Goal: Task Accomplishment & Management: Use online tool/utility

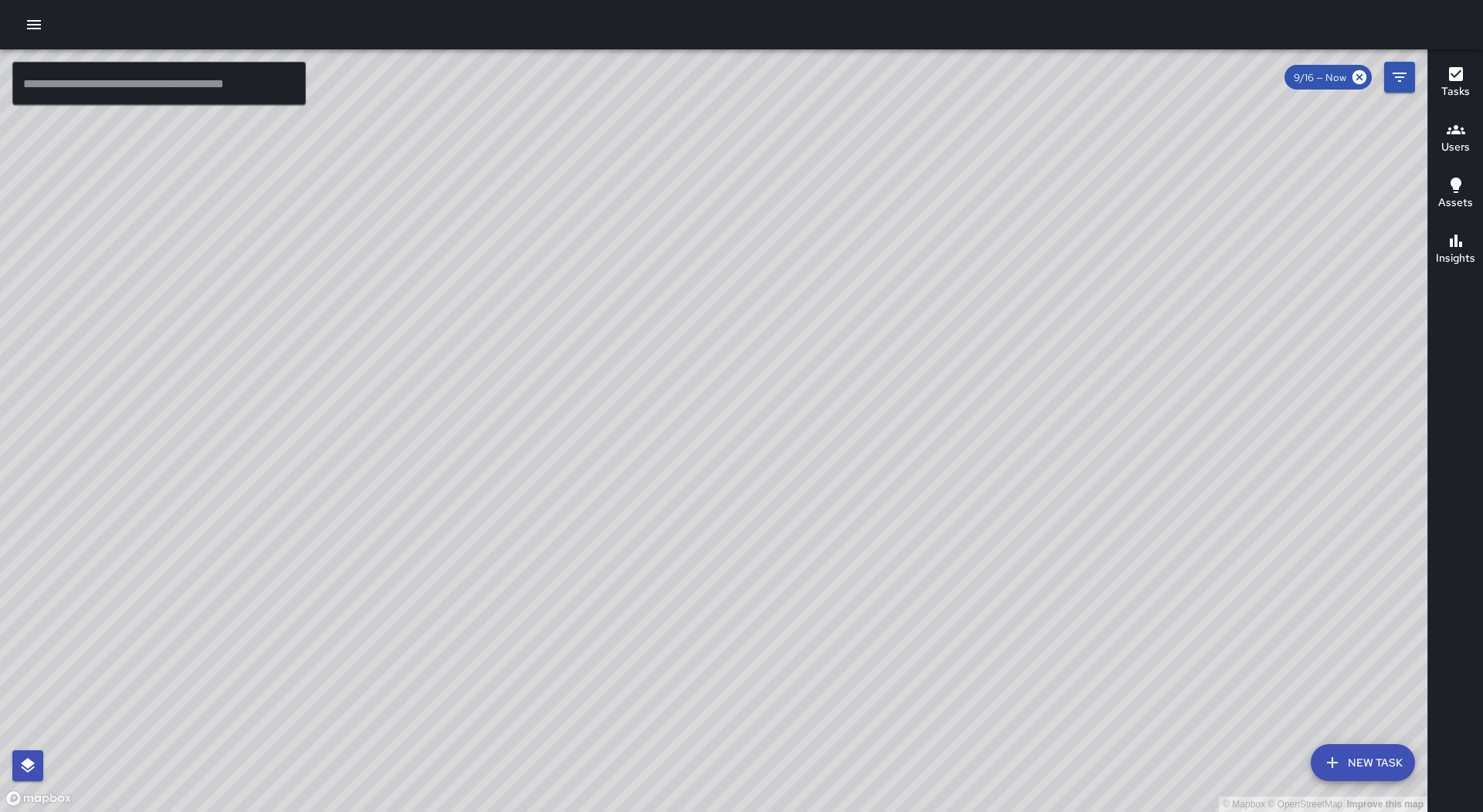
click at [33, 14] on button "button" at bounding box center [34, 24] width 31 height 31
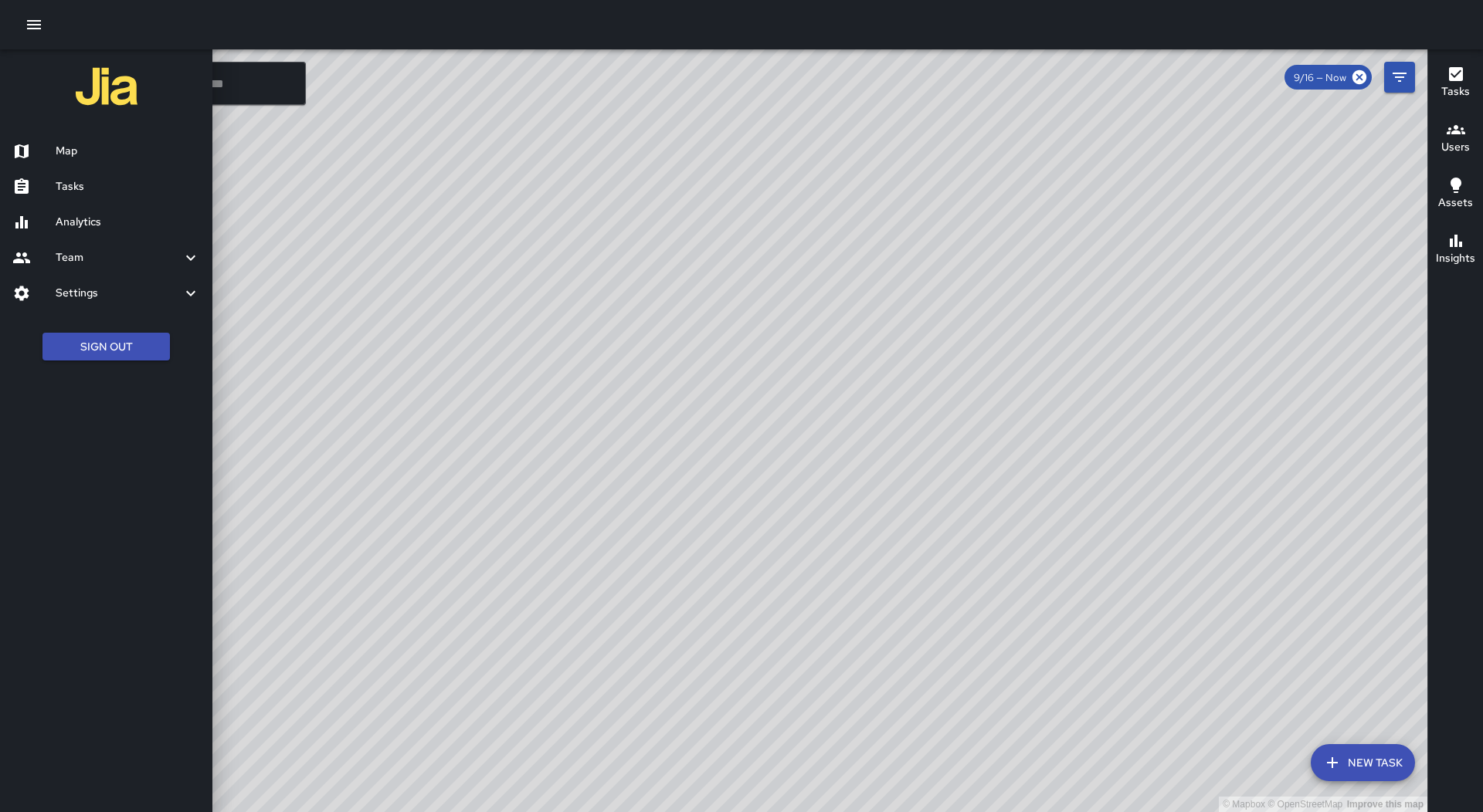
click at [93, 195] on div "Tasks" at bounding box center [106, 186] width 212 height 36
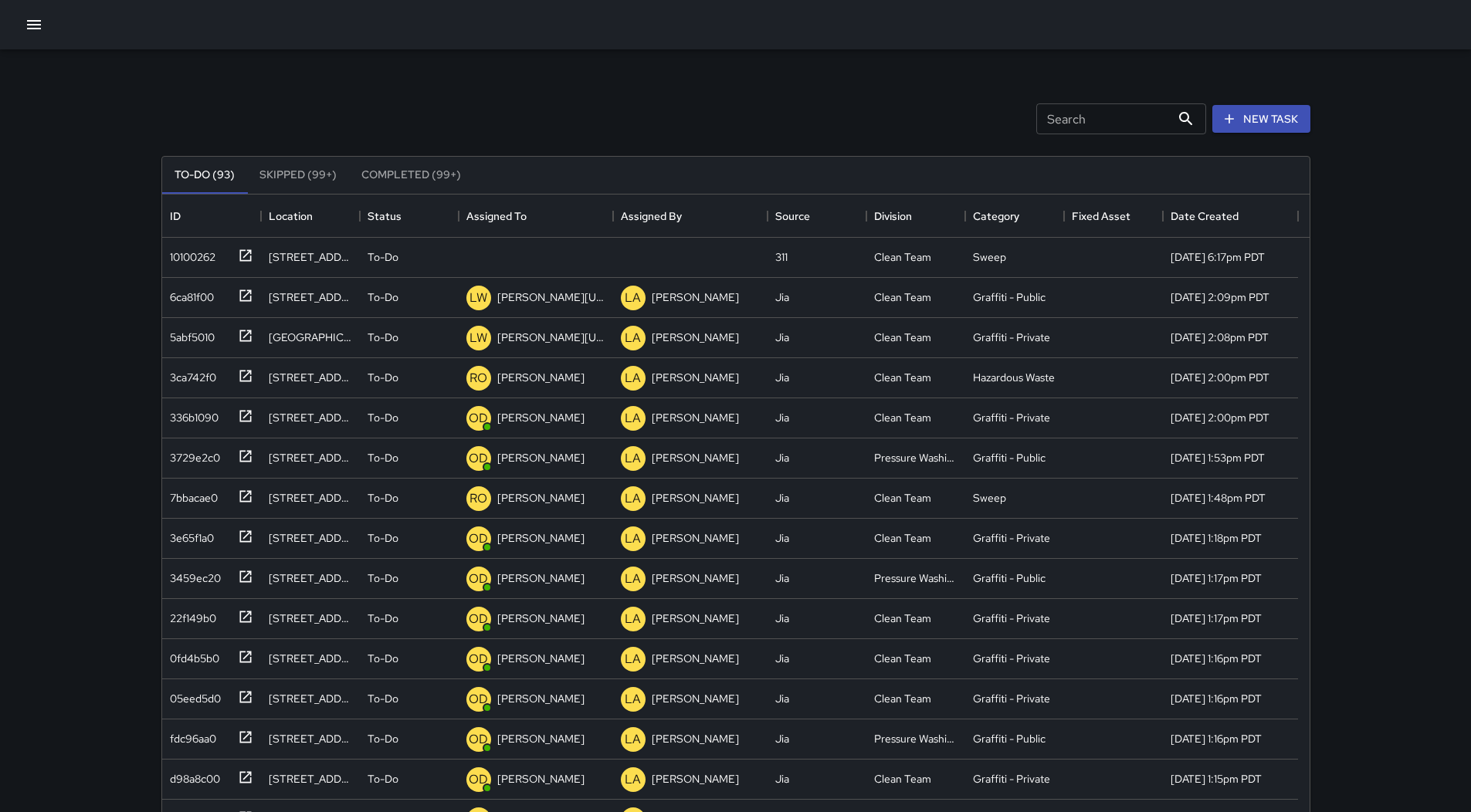
scroll to position [642, 1136]
click at [551, 220] on div "Assigned To" at bounding box center [536, 216] width 139 height 43
click at [195, 261] on div "10100262" at bounding box center [189, 254] width 52 height 21
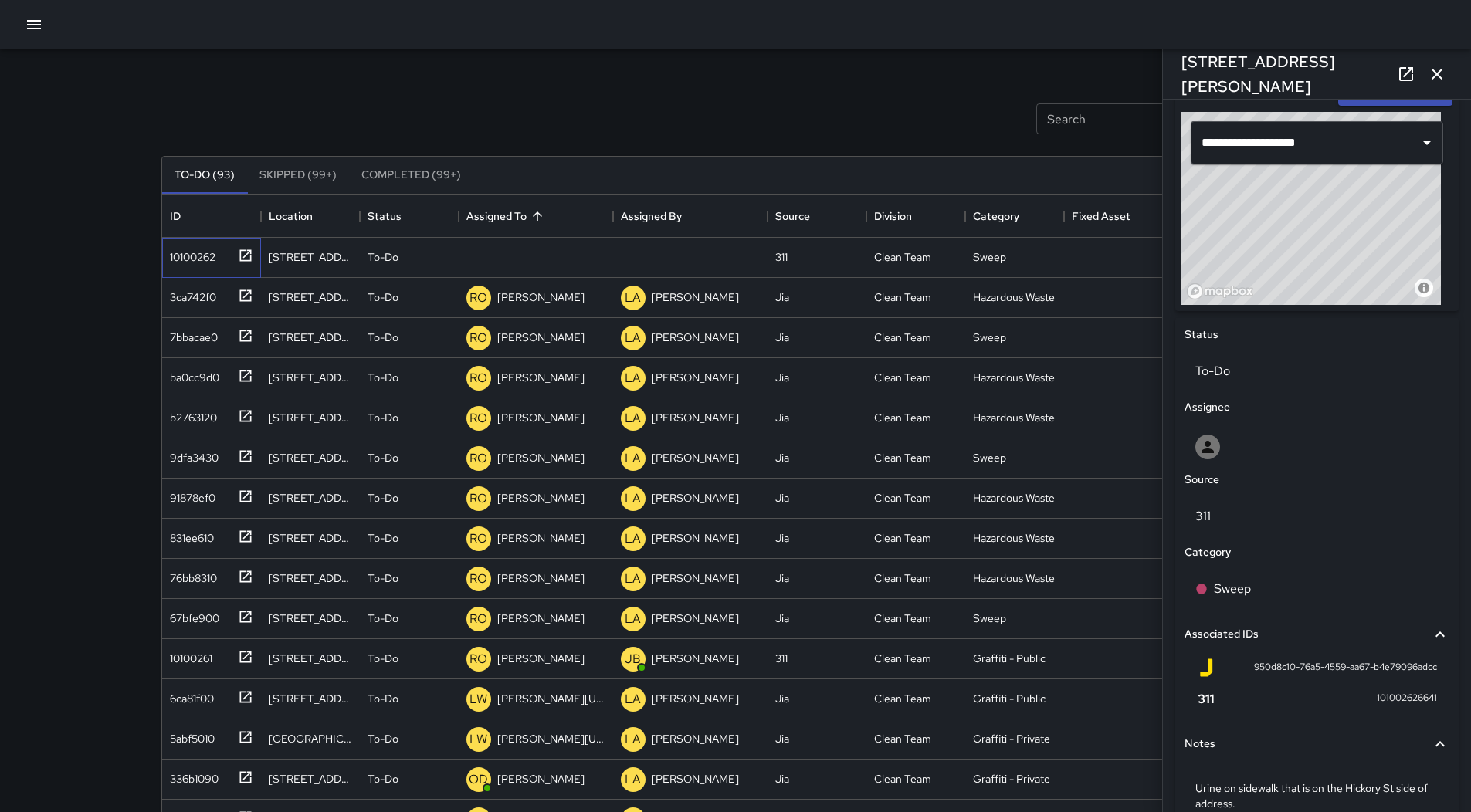
scroll to position [592, 0]
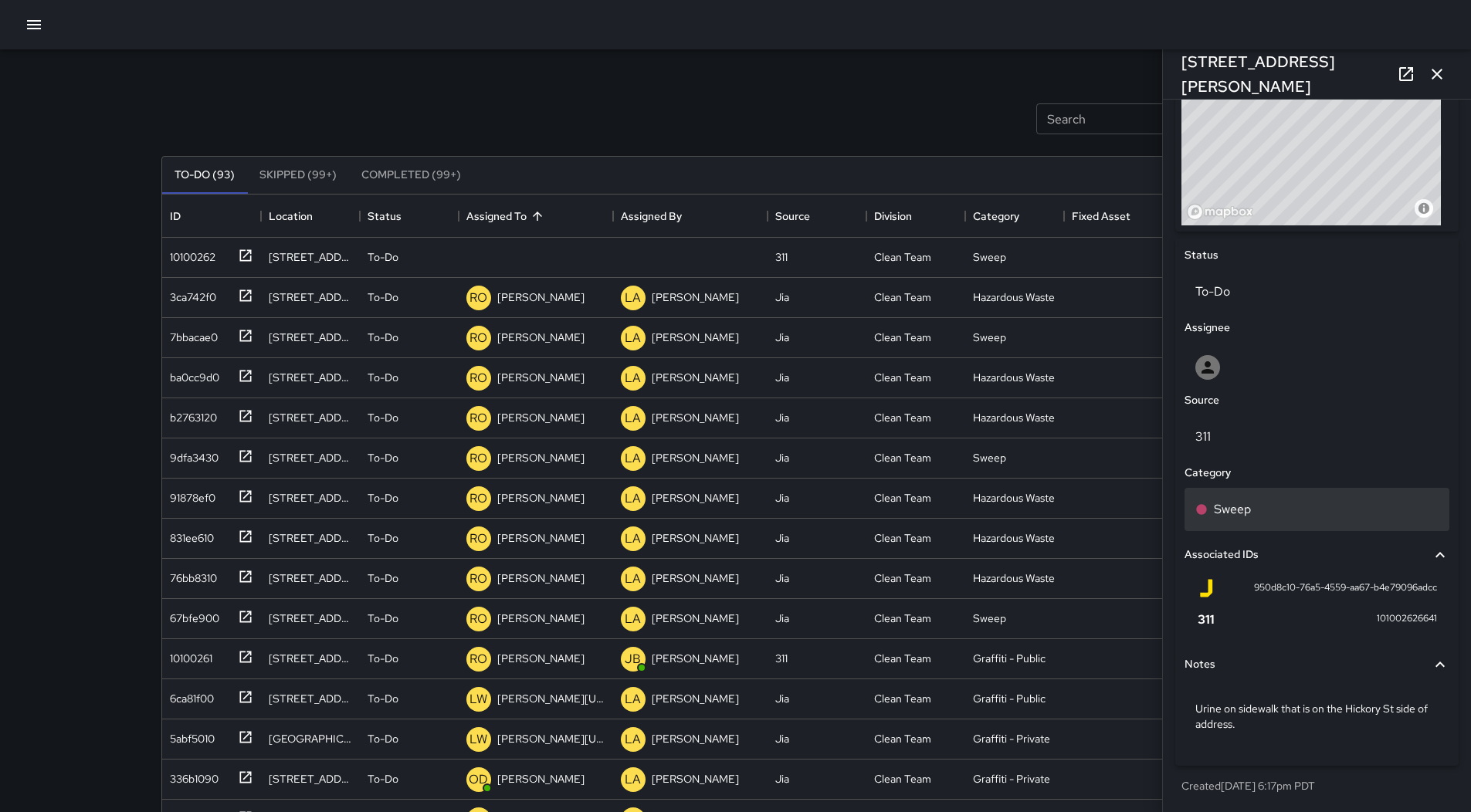
click at [1284, 512] on div "Sweep" at bounding box center [1317, 510] width 244 height 19
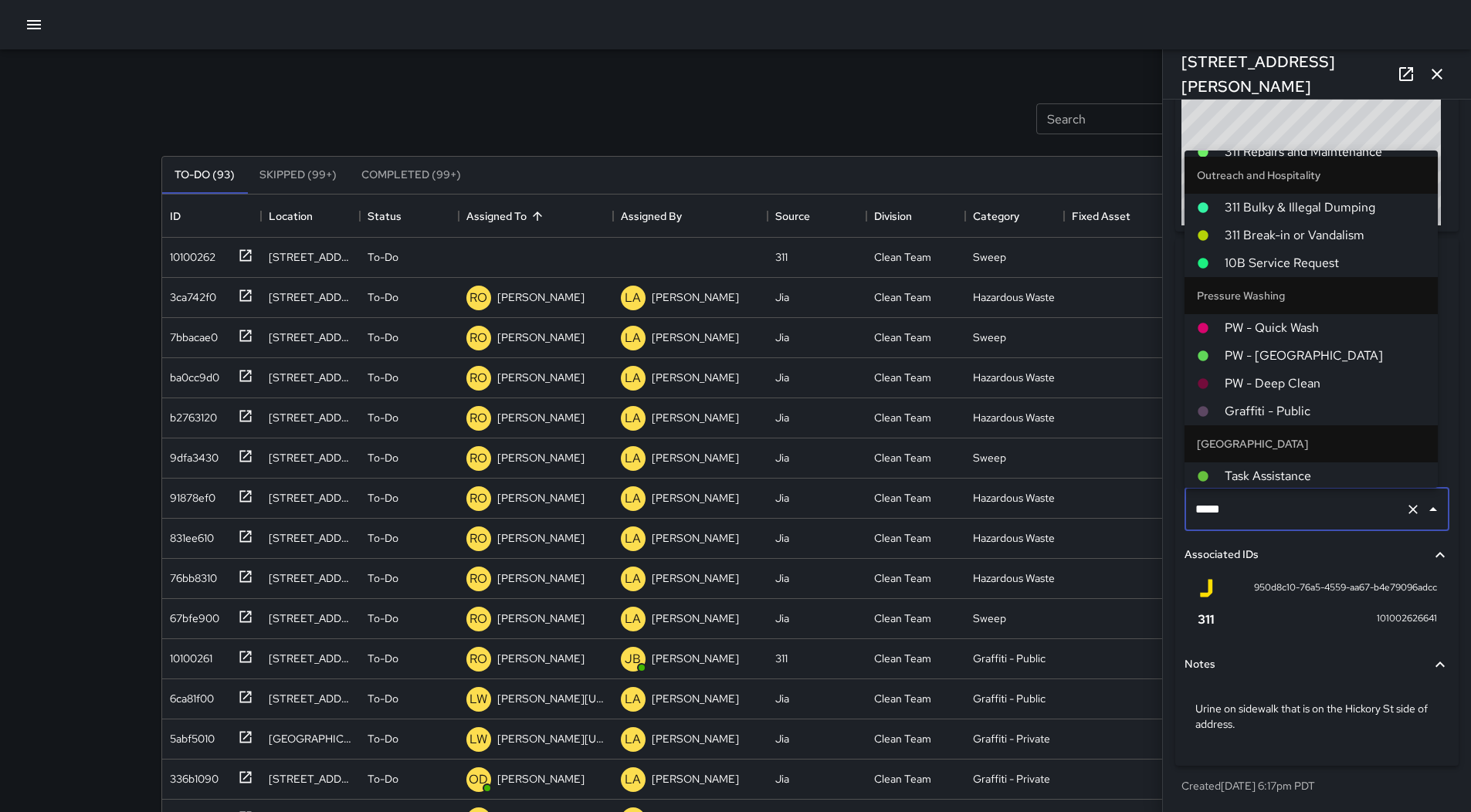
scroll to position [1004, 0]
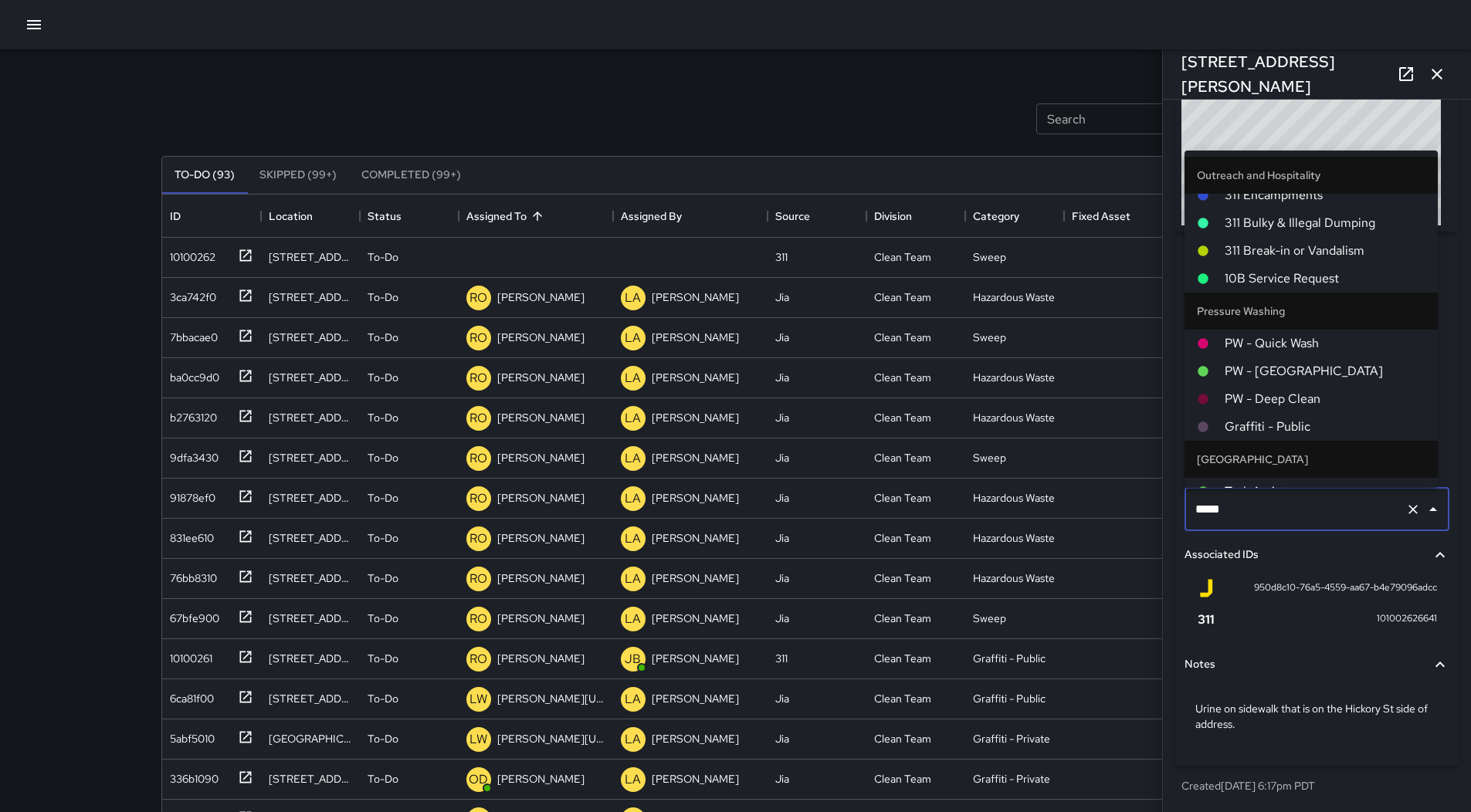
click at [1308, 337] on span "PW - Quick Wash" at bounding box center [1325, 344] width 201 height 19
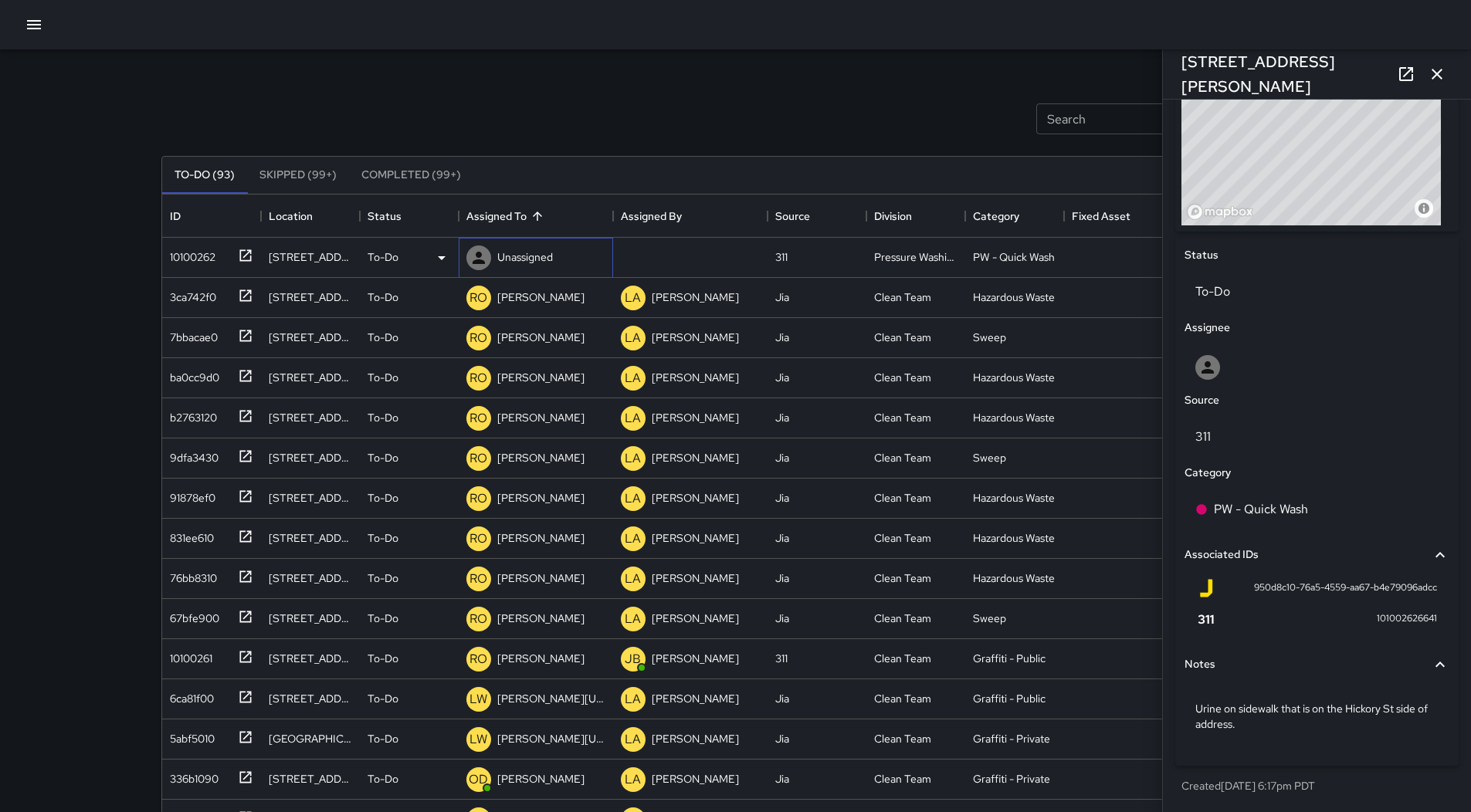
click at [495, 256] on div "Unassigned" at bounding box center [510, 258] width 93 height 31
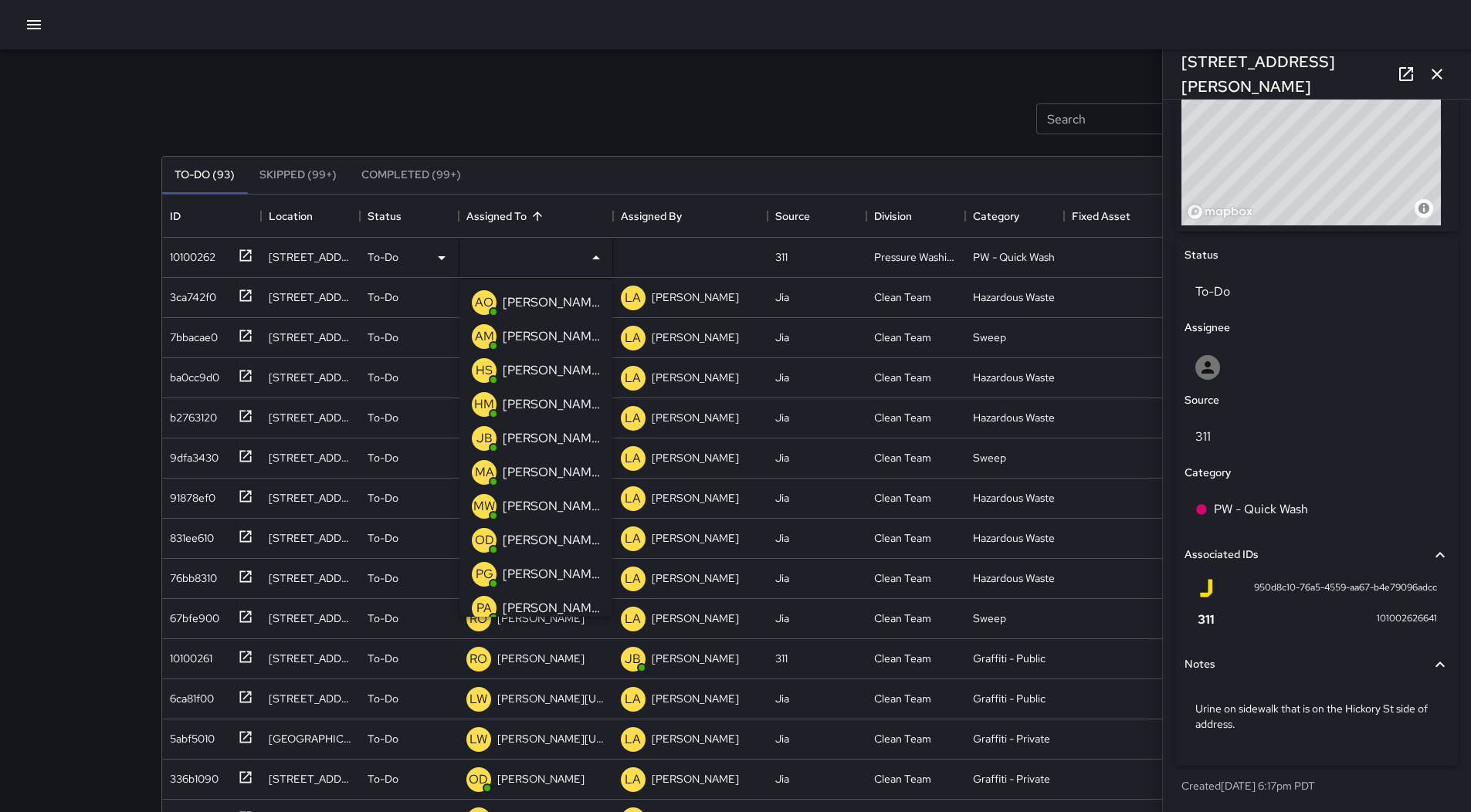
click at [554, 528] on div "[PERSON_NAME]" at bounding box center [552, 541] width 104 height 25
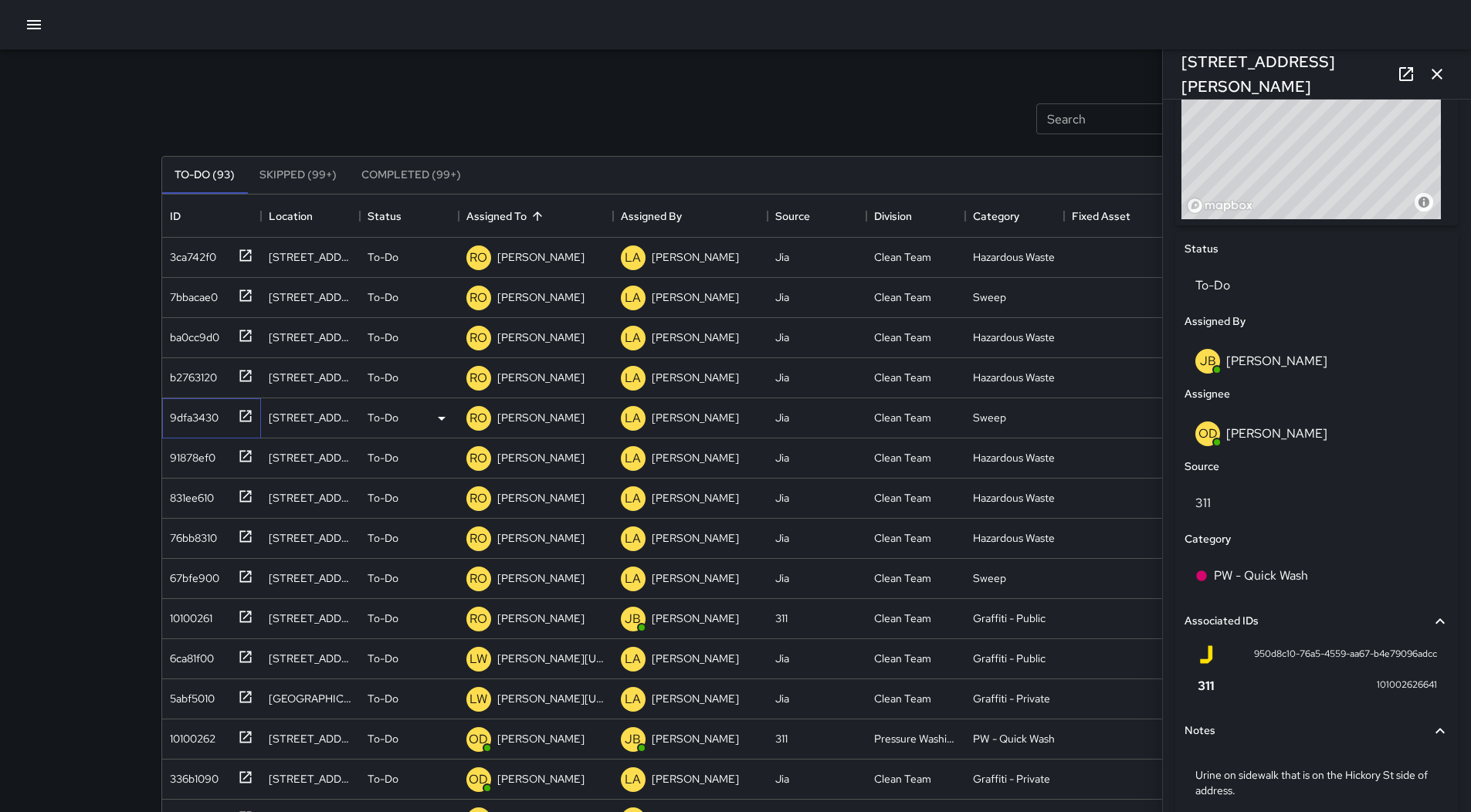
click at [189, 404] on div "9dfa3430" at bounding box center [208, 415] width 89 height 26
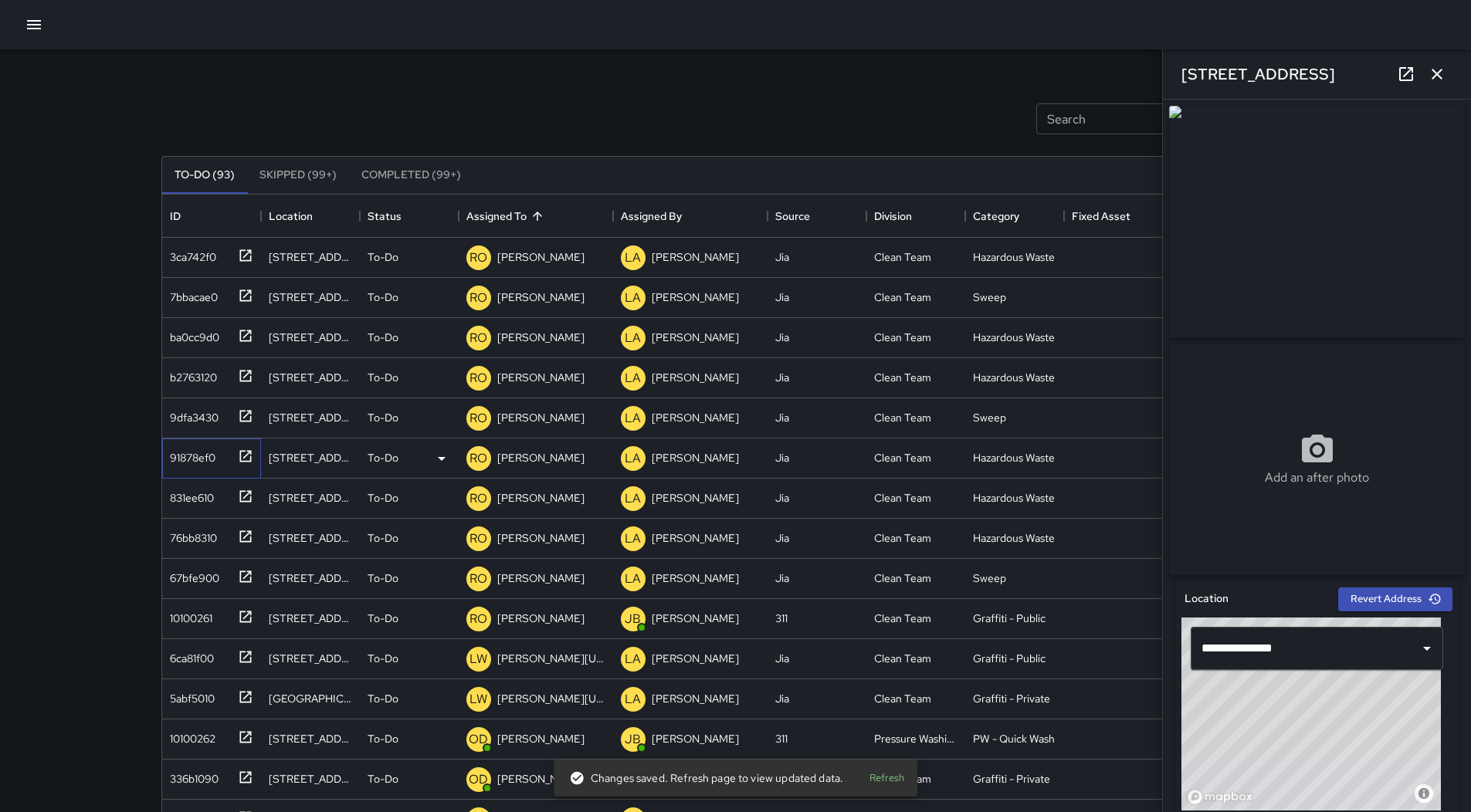
click at [192, 455] on div "91878ef0" at bounding box center [189, 454] width 52 height 21
click at [210, 496] on div "831ee610" at bounding box center [188, 494] width 50 height 21
click at [204, 527] on div "76bb8310" at bounding box center [190, 534] width 54 height 21
click at [195, 576] on div "67bfe900" at bounding box center [191, 575] width 55 height 21
click at [188, 619] on div "10100261" at bounding box center [187, 615] width 49 height 21
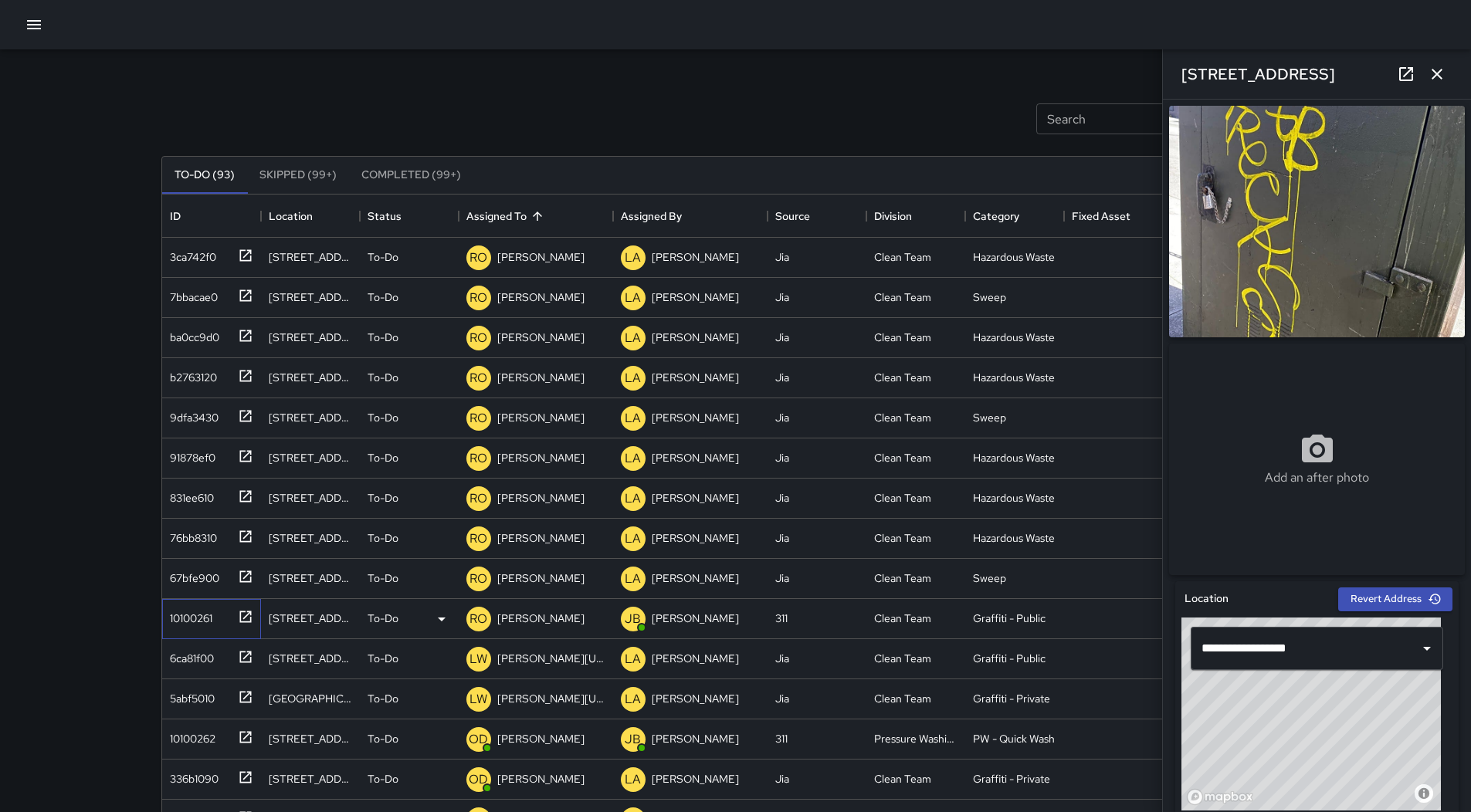
click at [196, 617] on div "10100261" at bounding box center [187, 615] width 49 height 21
click at [524, 614] on p "[PERSON_NAME]" at bounding box center [541, 617] width 87 height 15
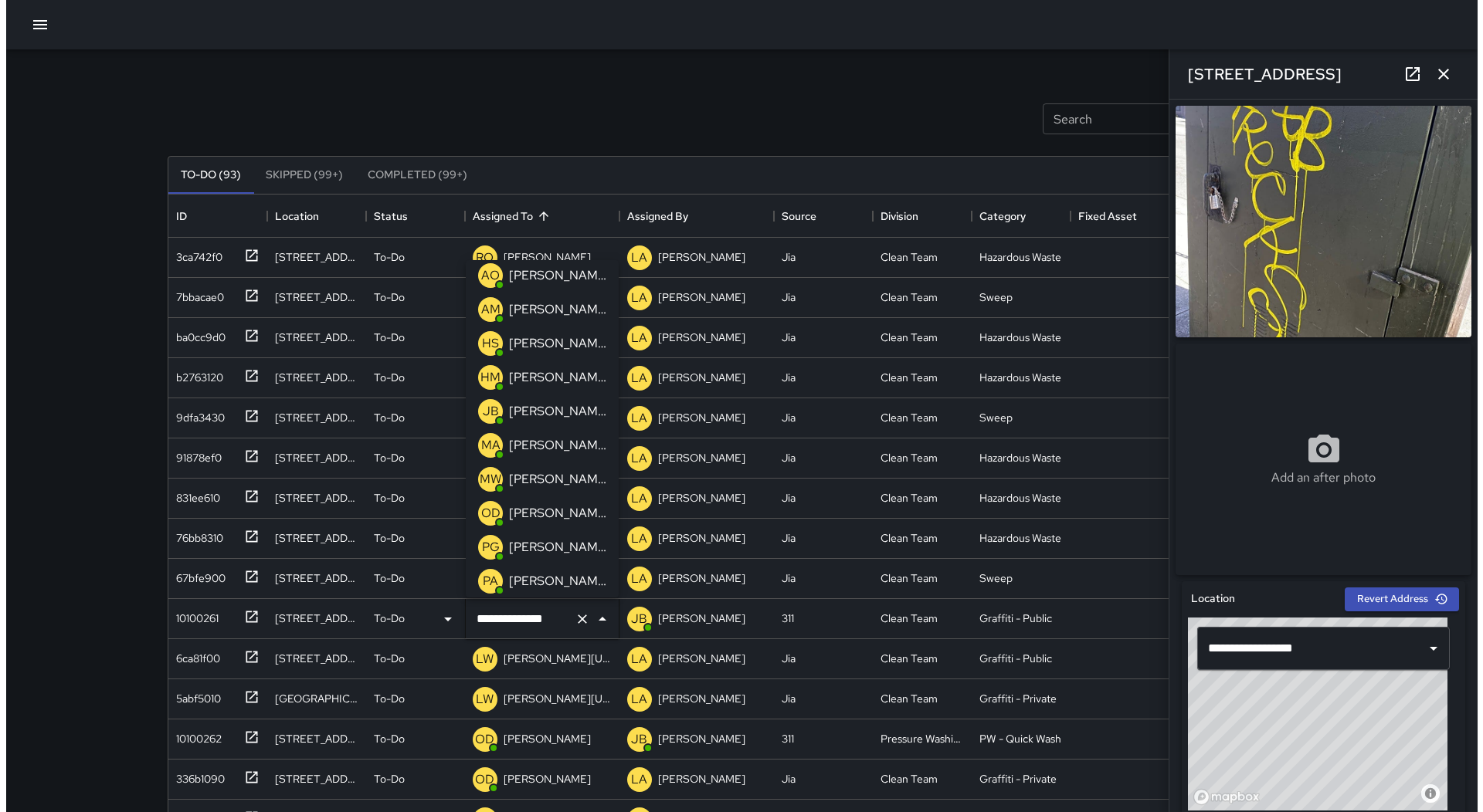
scroll to position [0, 0]
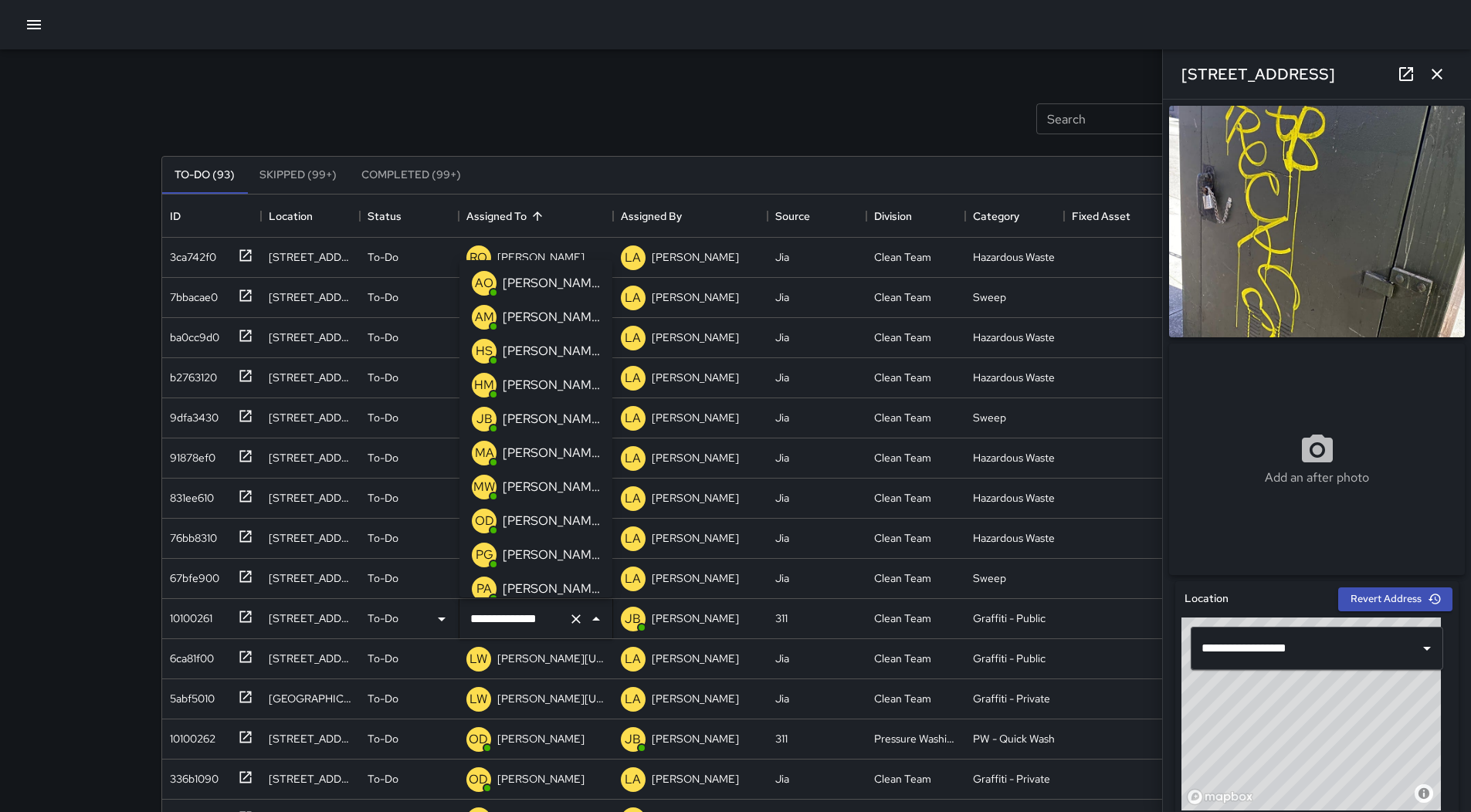
click at [541, 292] on p "[PERSON_NAME]" at bounding box center [551, 283] width 97 height 19
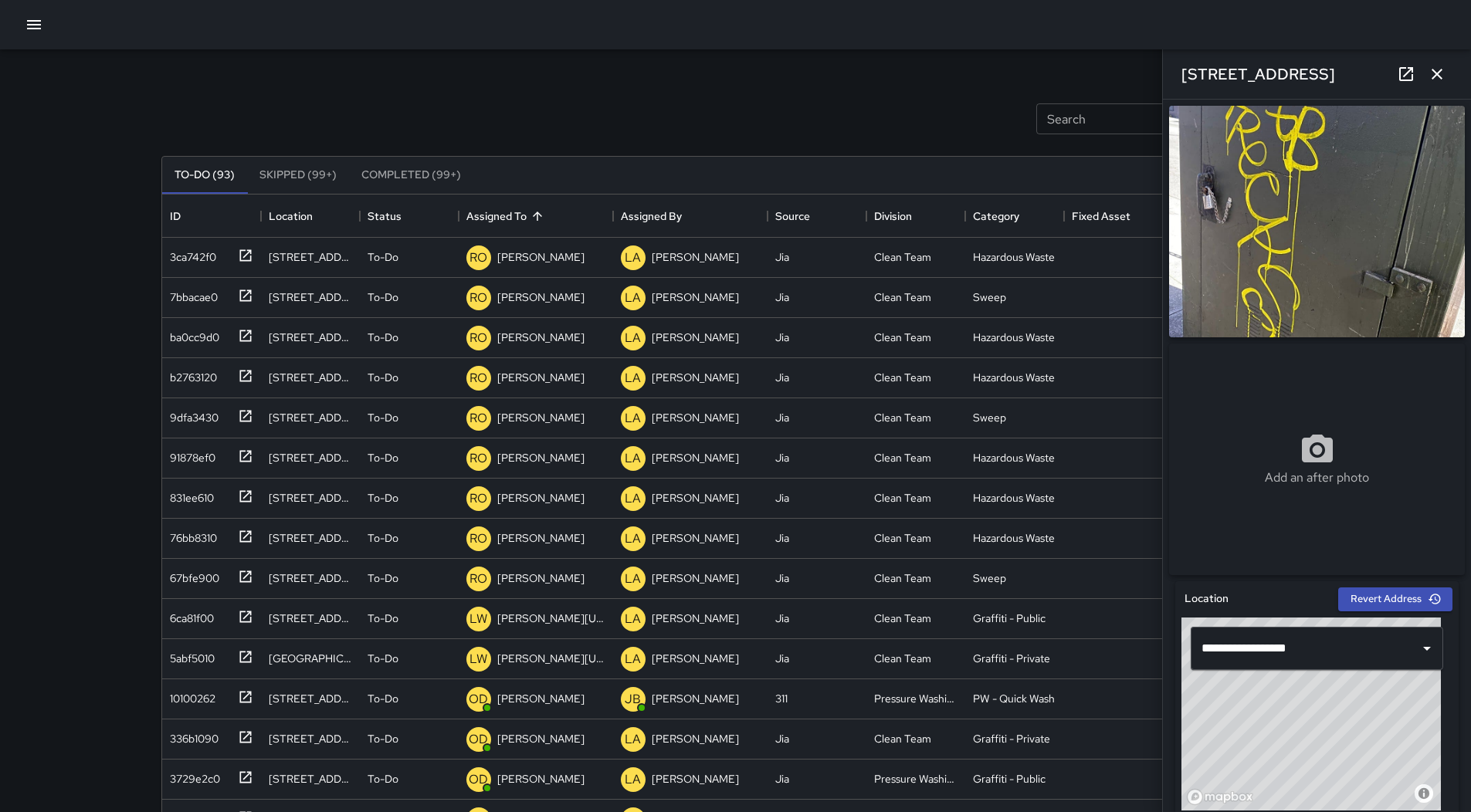
drag, startPoint x: 54, startPoint y: 26, endPoint x: 46, endPoint y: 26, distance: 8.0
click at [54, 26] on div at bounding box center [736, 24] width 1471 height 49
click at [46, 26] on button "button" at bounding box center [34, 24] width 31 height 31
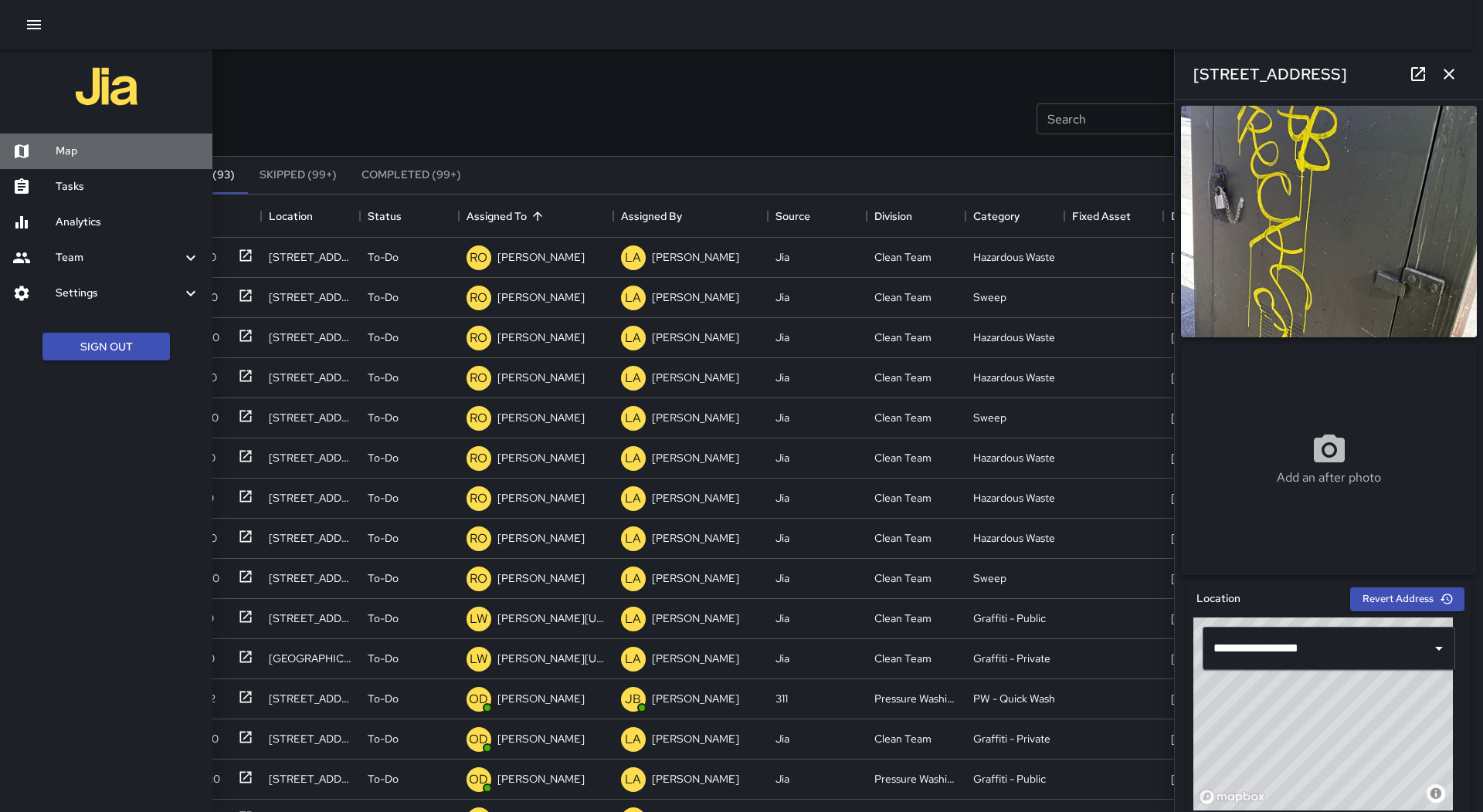
click at [80, 142] on div "Map" at bounding box center [106, 152] width 212 height 36
